Goal: Find contact information

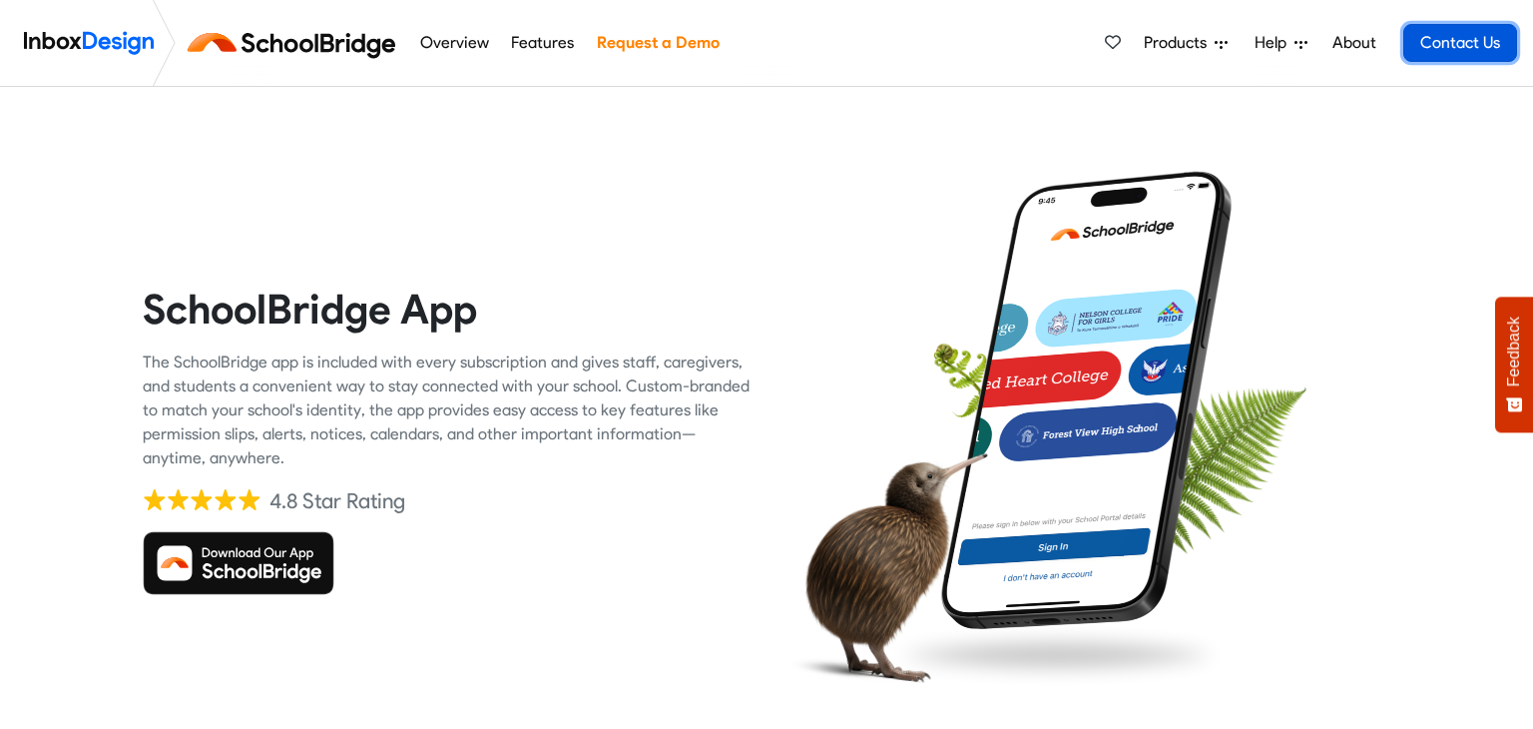
click at [1462, 44] on link "Contact Us" at bounding box center [1461, 43] width 114 height 38
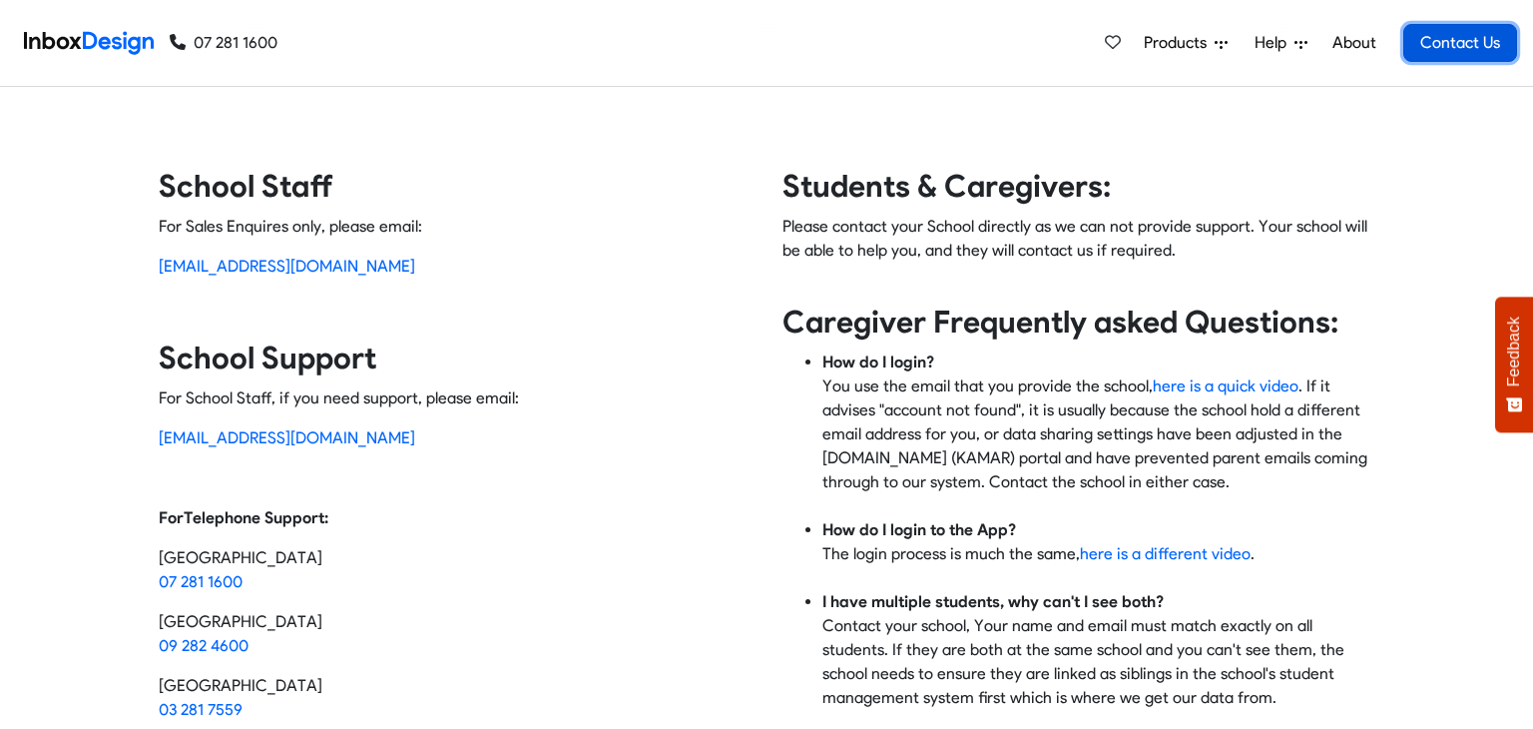
click at [1465, 44] on link "Contact Us" at bounding box center [1461, 43] width 114 height 38
click at [285, 439] on link "[EMAIL_ADDRESS][DOMAIN_NAME]" at bounding box center [287, 437] width 257 height 19
